Goal: Information Seeking & Learning: Learn about a topic

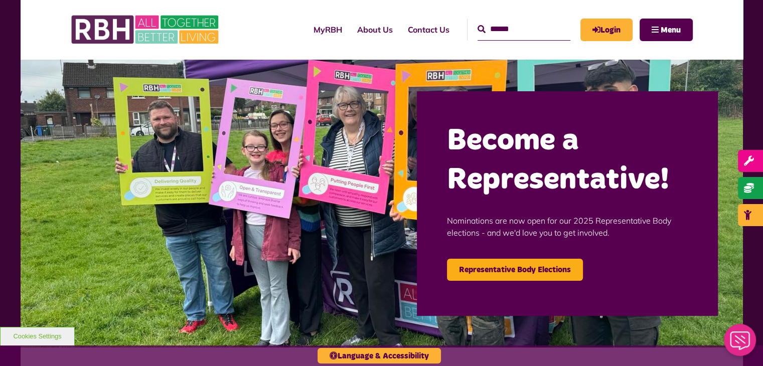
click at [492, 34] on input "Search" at bounding box center [524, 30] width 93 height 22
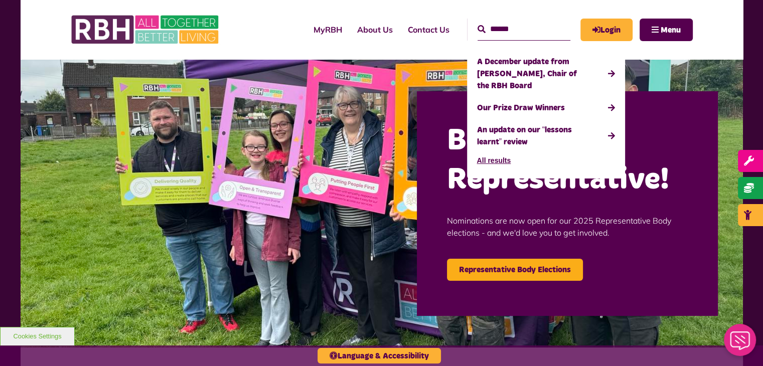
type input "******"
click at [478, 24] on button "Search" at bounding box center [482, 30] width 8 height 12
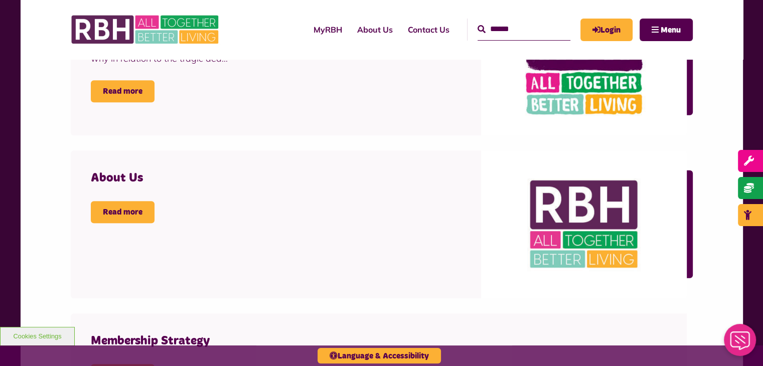
scroll to position [705, 0]
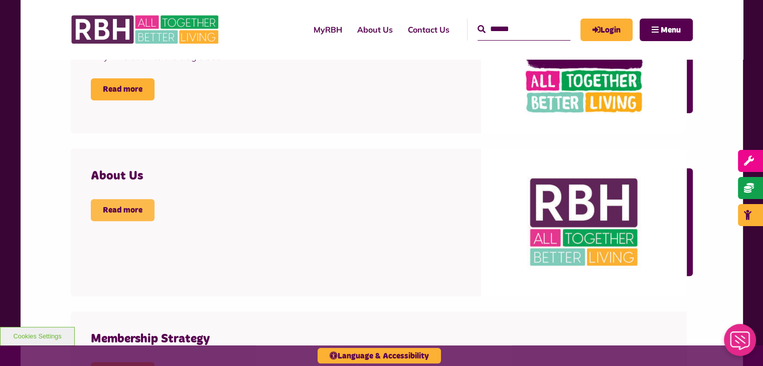
click at [126, 207] on link "Read more" at bounding box center [123, 210] width 64 height 22
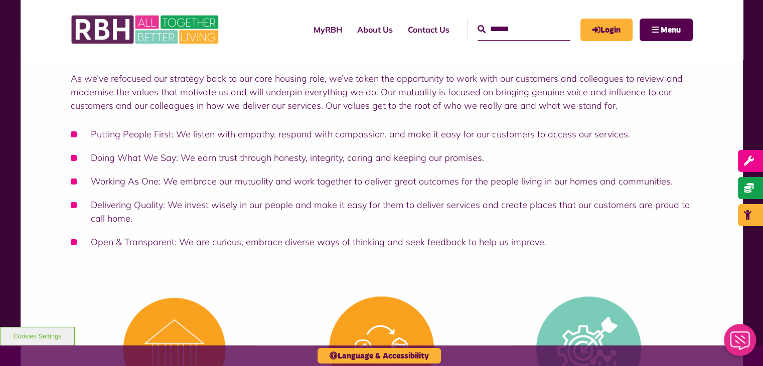
scroll to position [179, 0]
